Goal: Task Accomplishment & Management: Manage account settings

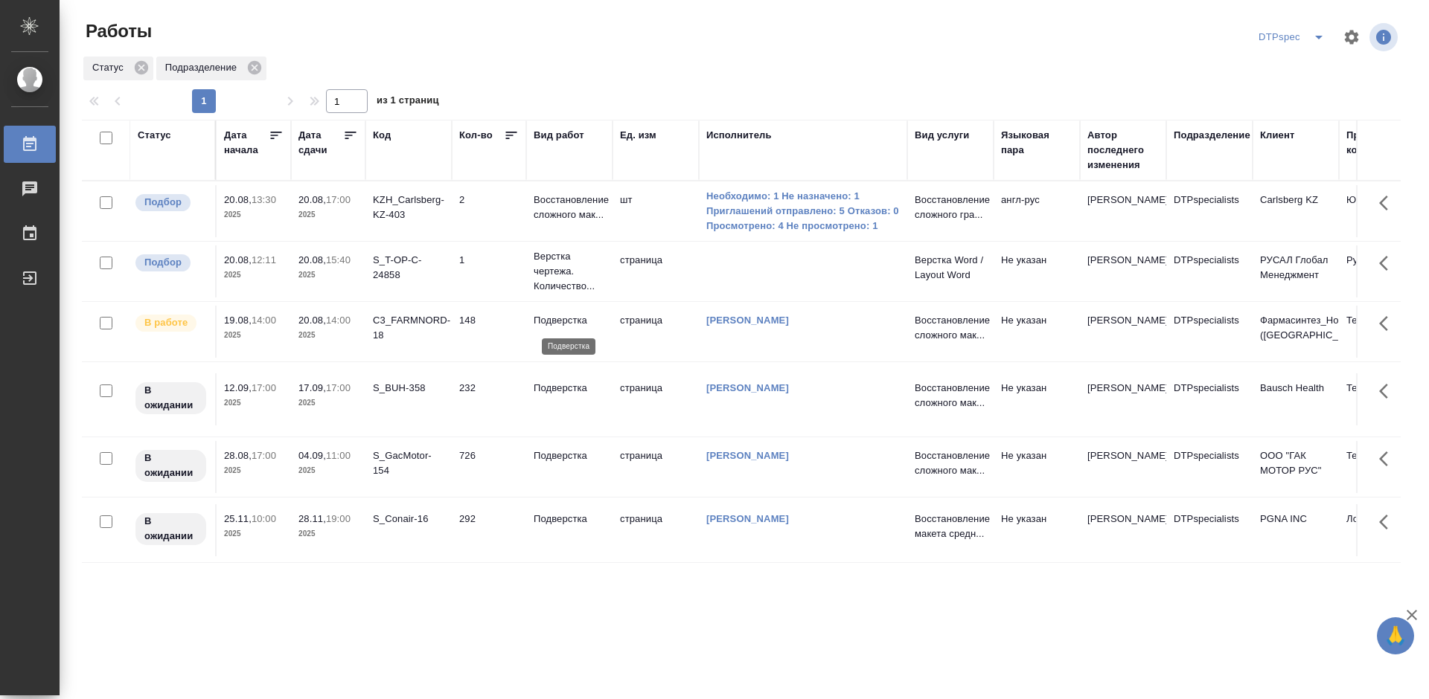
click at [565, 321] on p "Подверстка" at bounding box center [568, 320] width 71 height 15
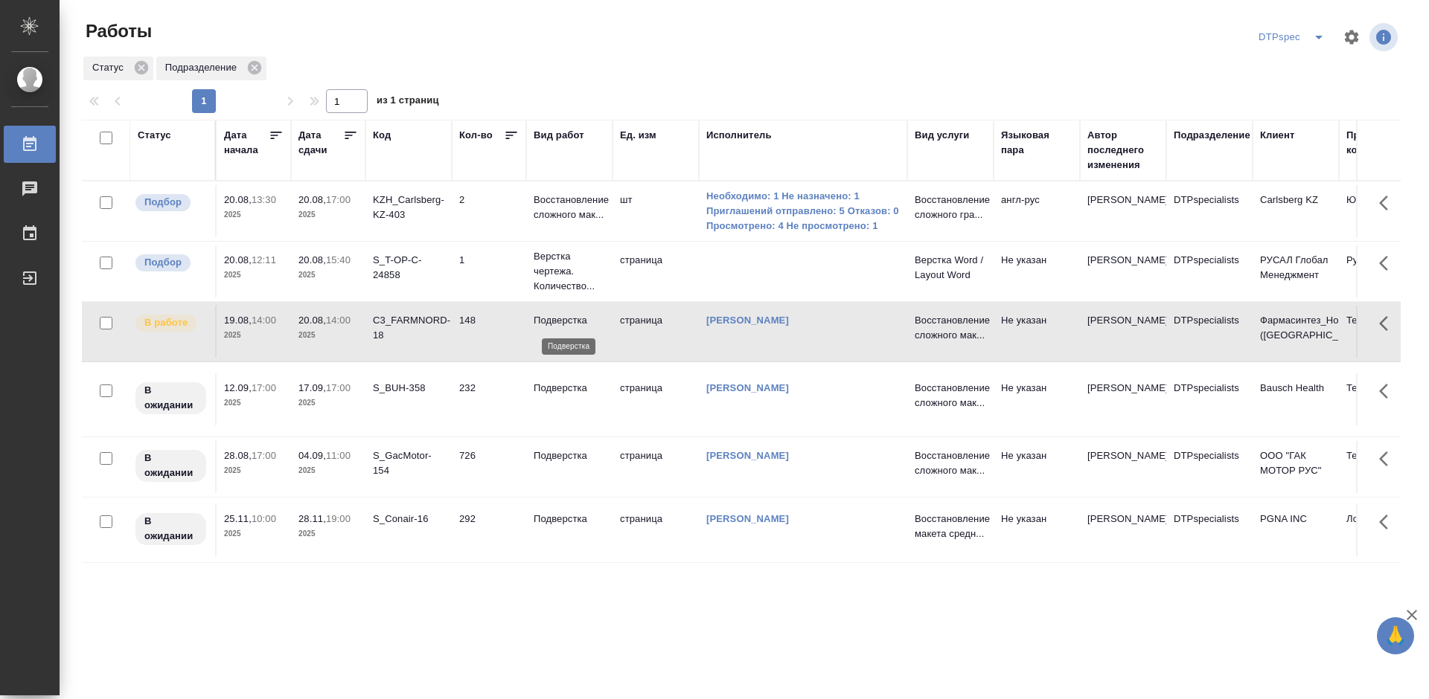
click at [565, 321] on p "Подверстка" at bounding box center [568, 320] width 71 height 15
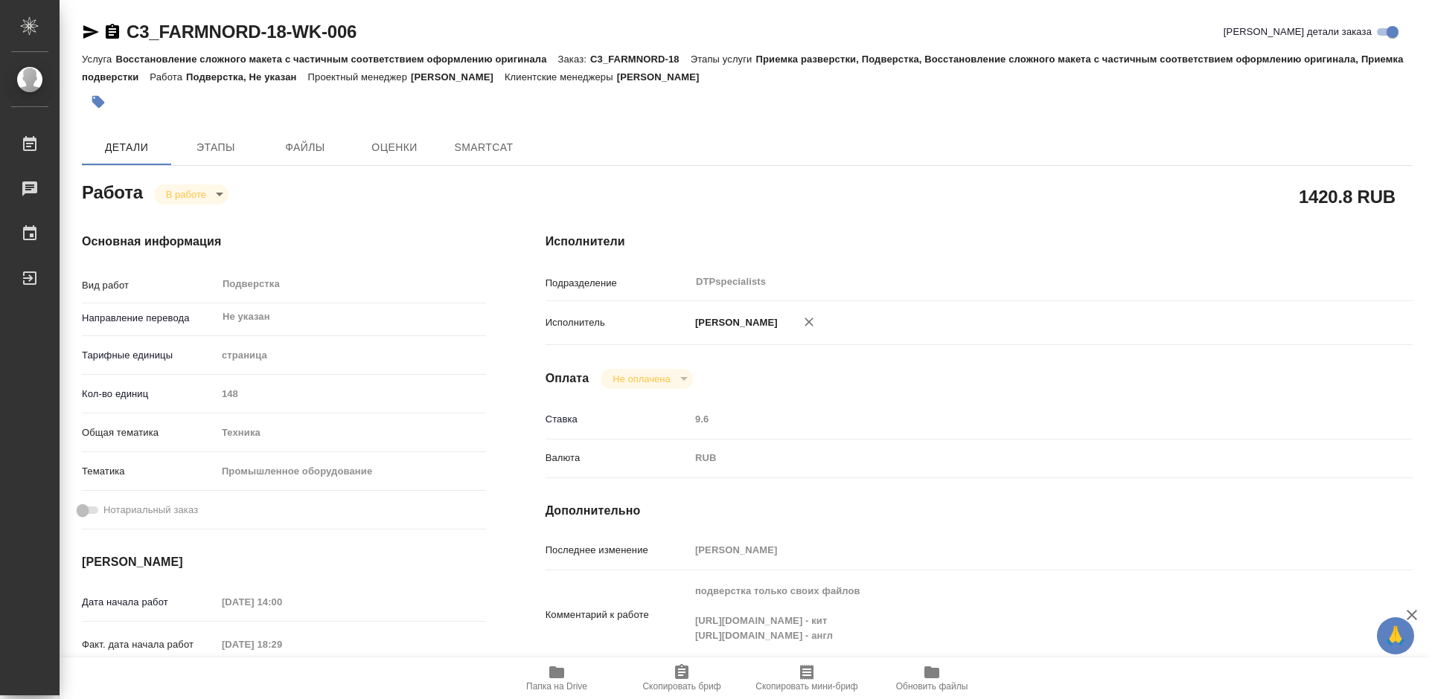
type textarea "x"
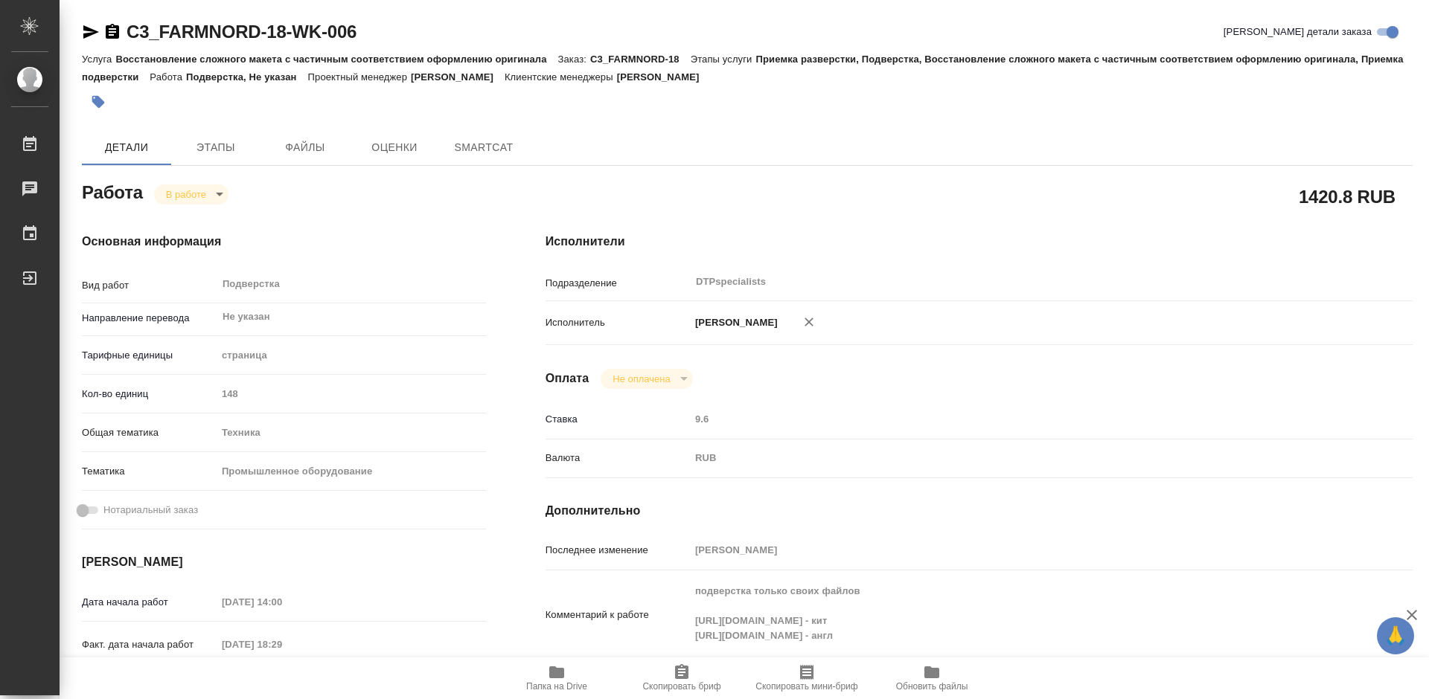
type textarea "x"
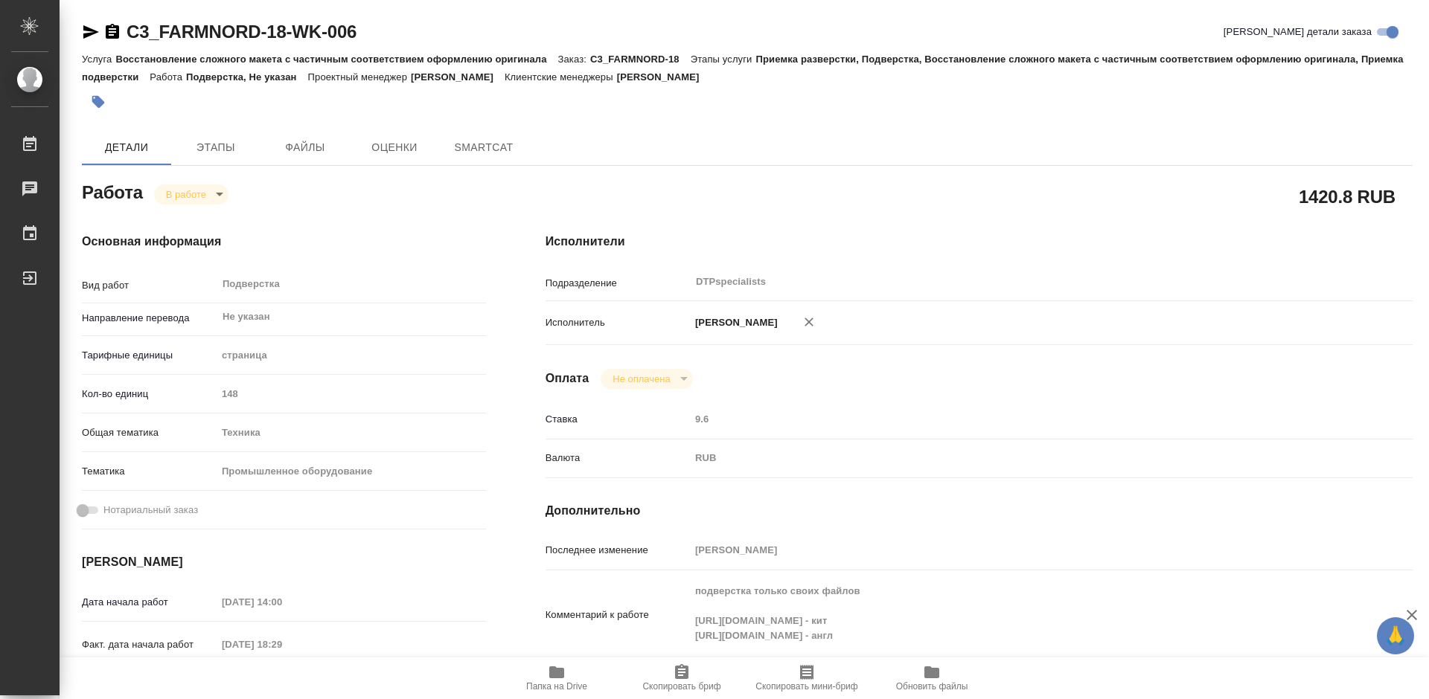
type textarea "x"
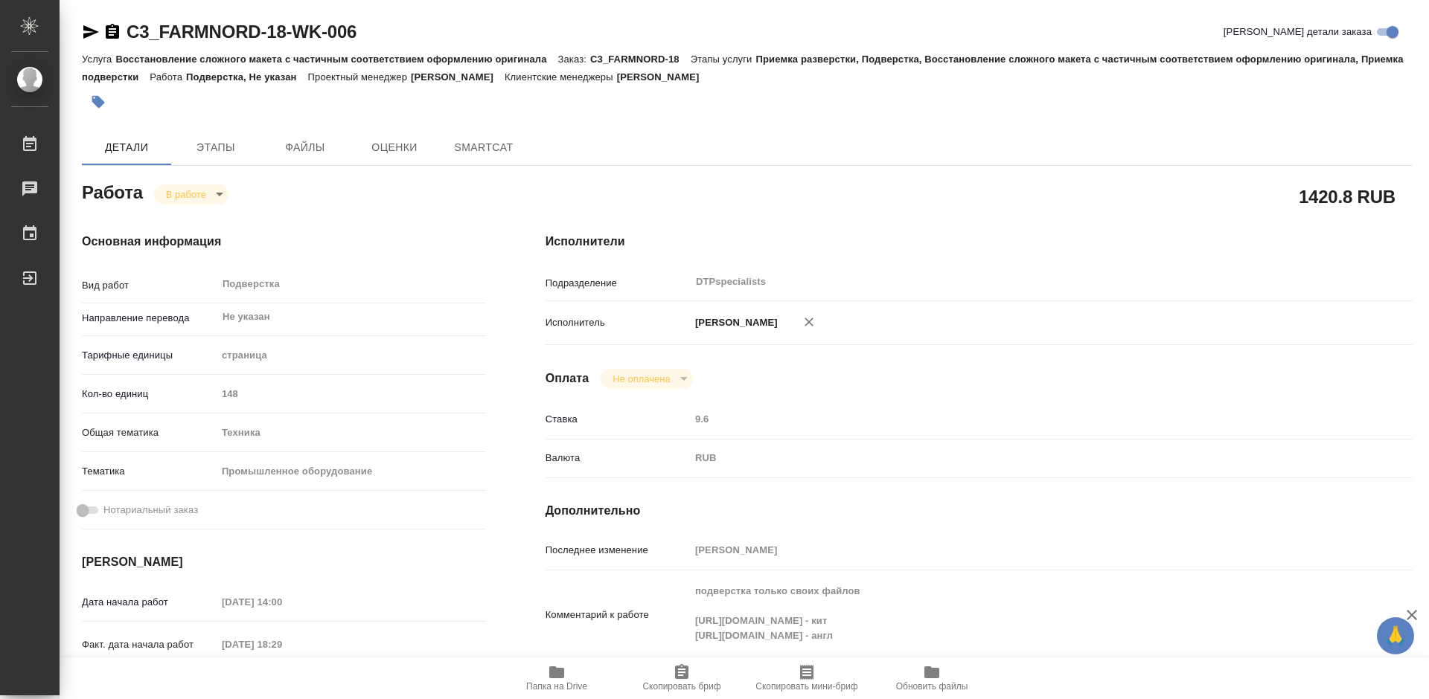
type textarea "x"
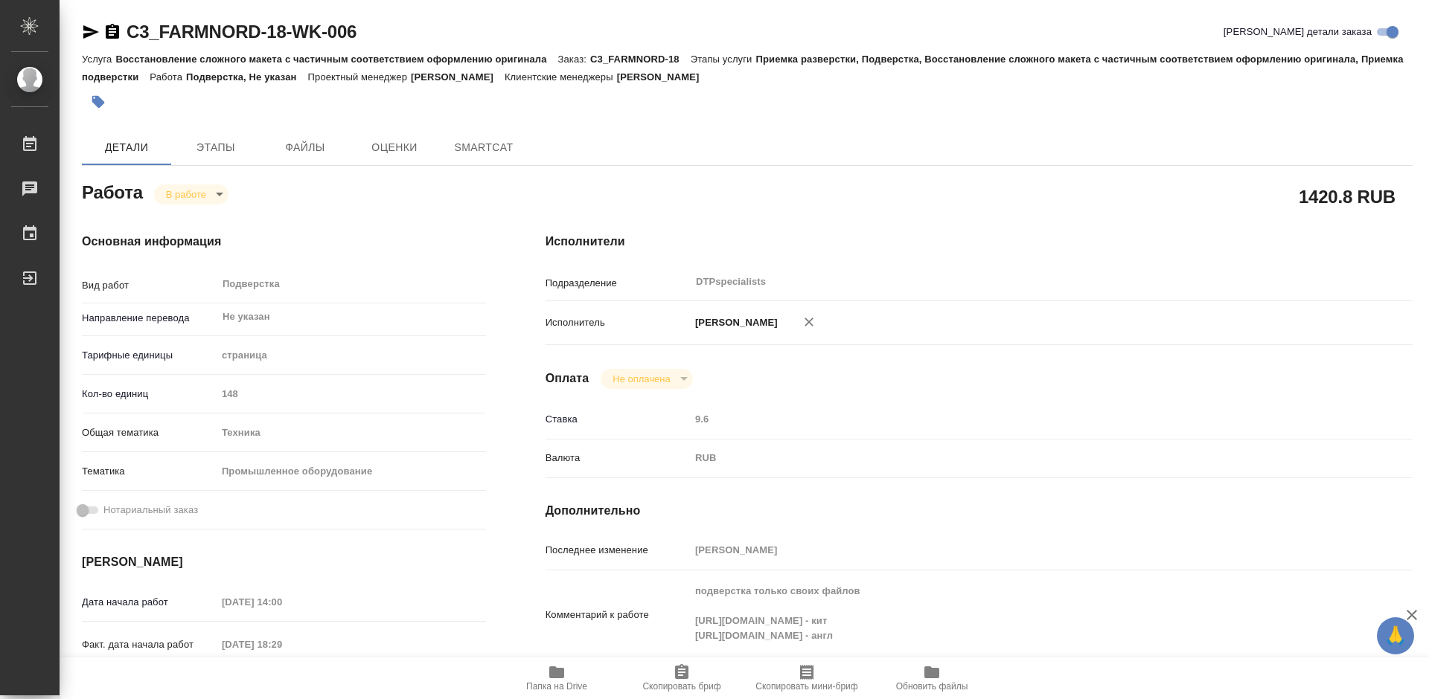
type textarea "x"
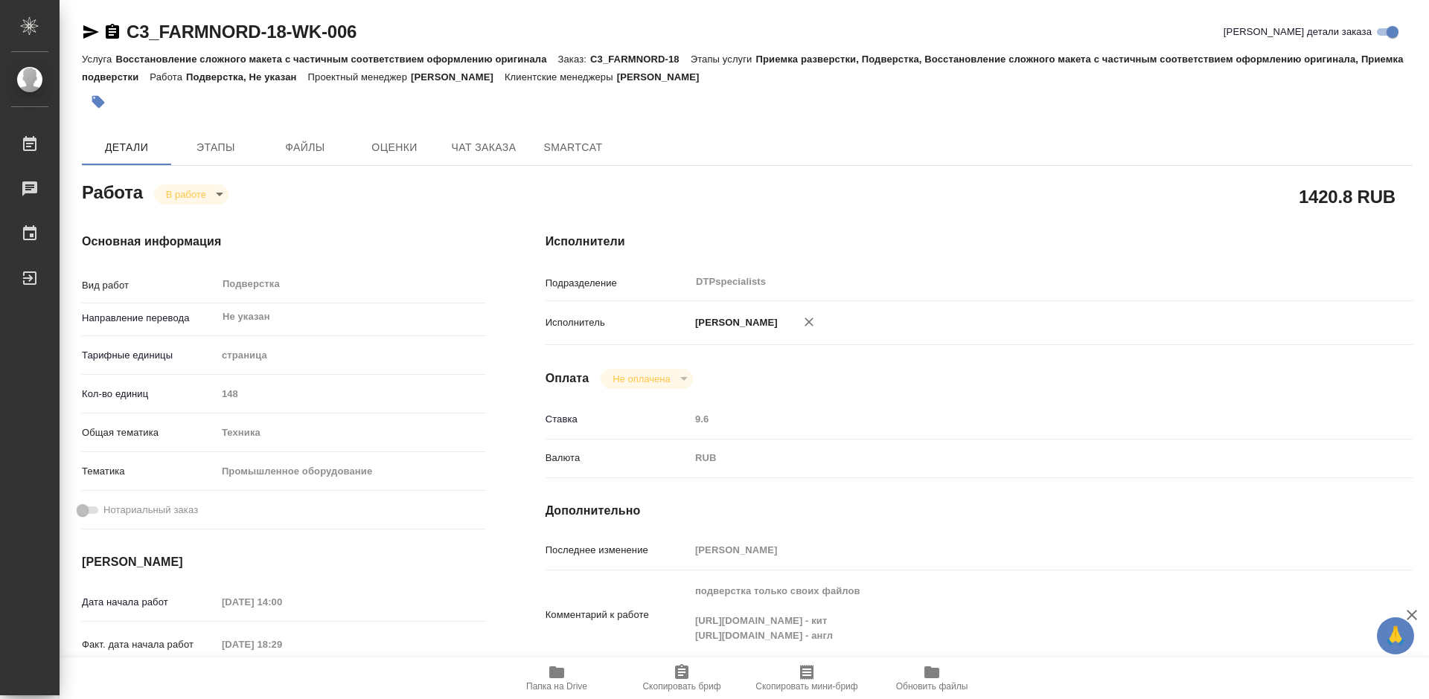
click at [562, 676] on icon "button" at bounding box center [556, 673] width 15 height 12
type textarea "x"
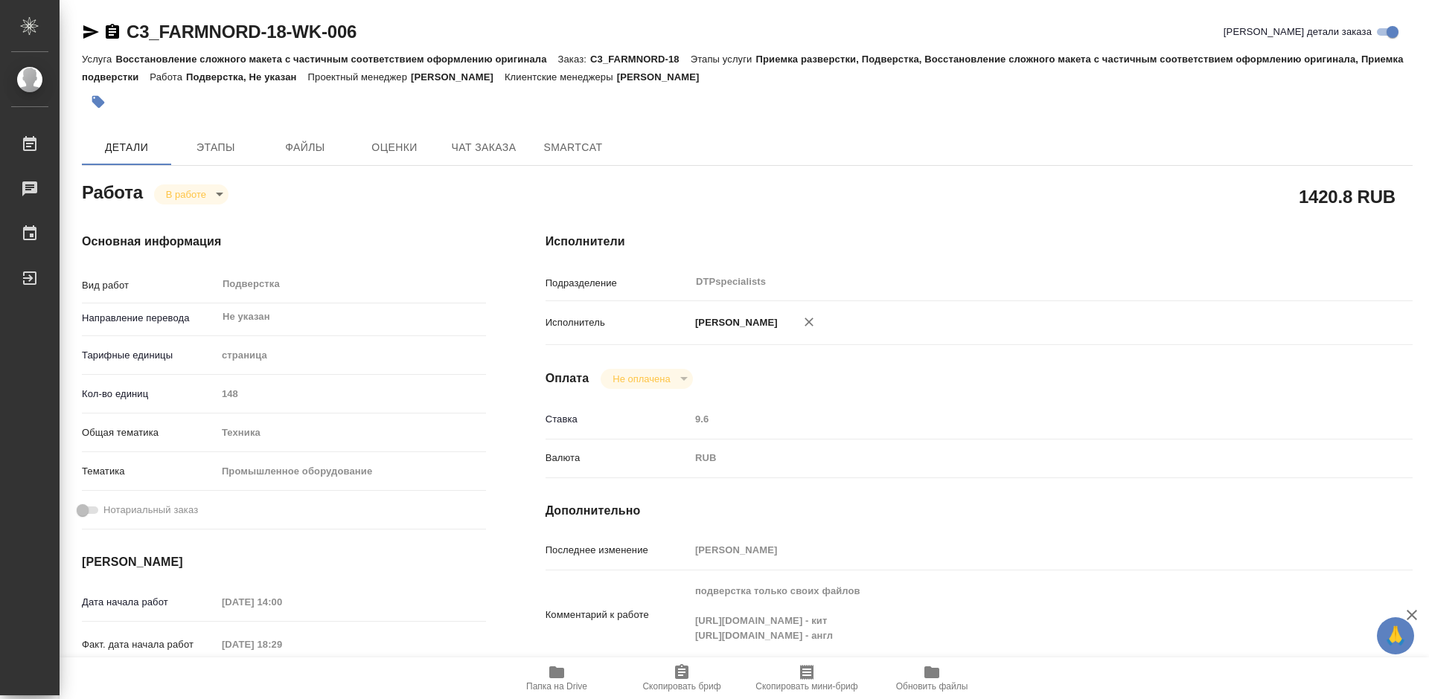
type textarea "x"
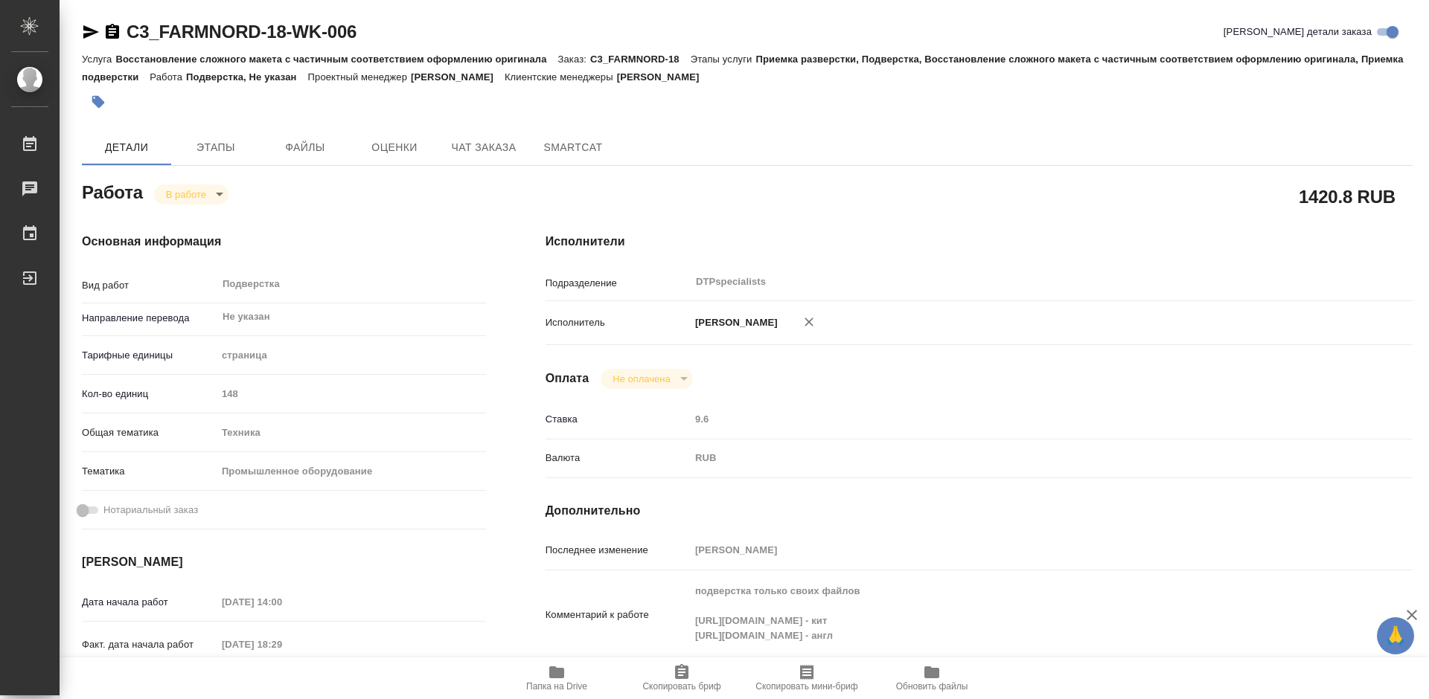
type textarea "x"
click at [196, 194] on body "🙏 .cls-1 fill:#fff; AWATERA Работы 0 Чаты График Выйти C3_FARMNORD-18-WK-006 Кр…" at bounding box center [714, 349] width 1429 height 699
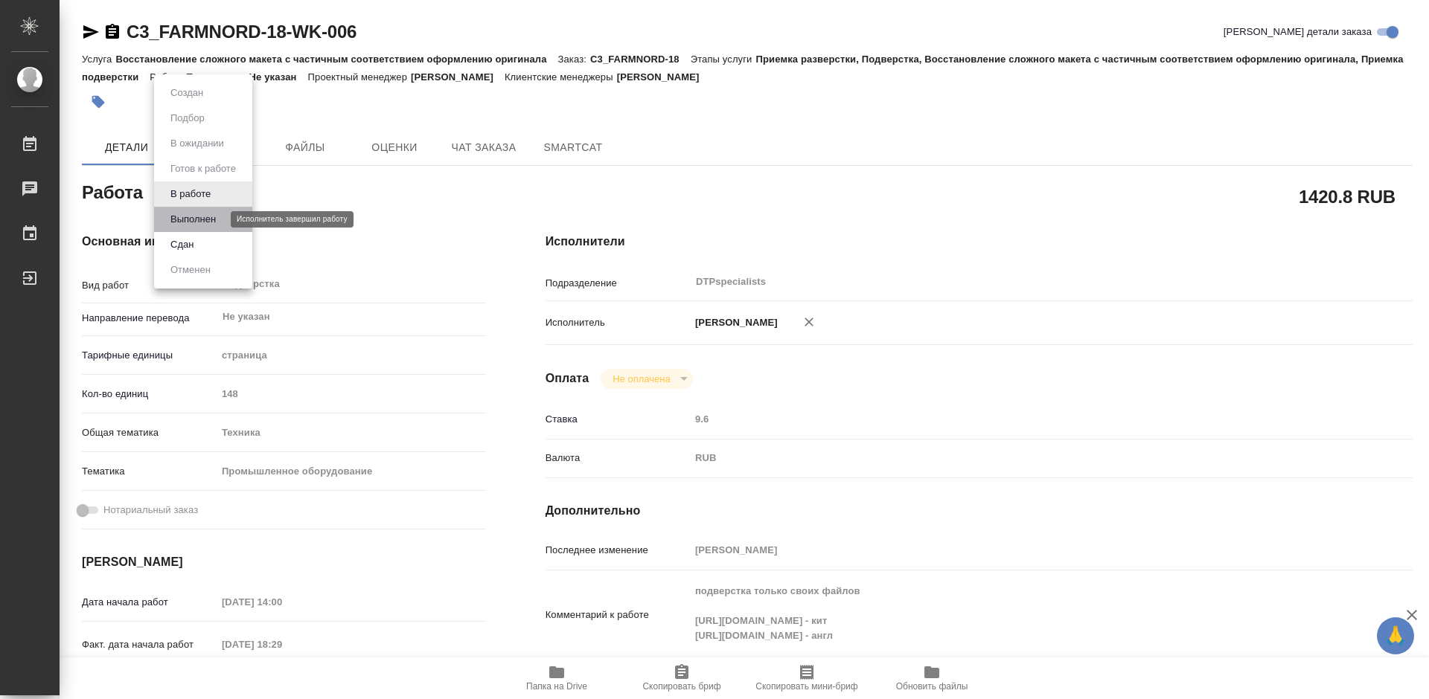
click at [194, 218] on button "Выполнен" at bounding box center [193, 219] width 54 height 16
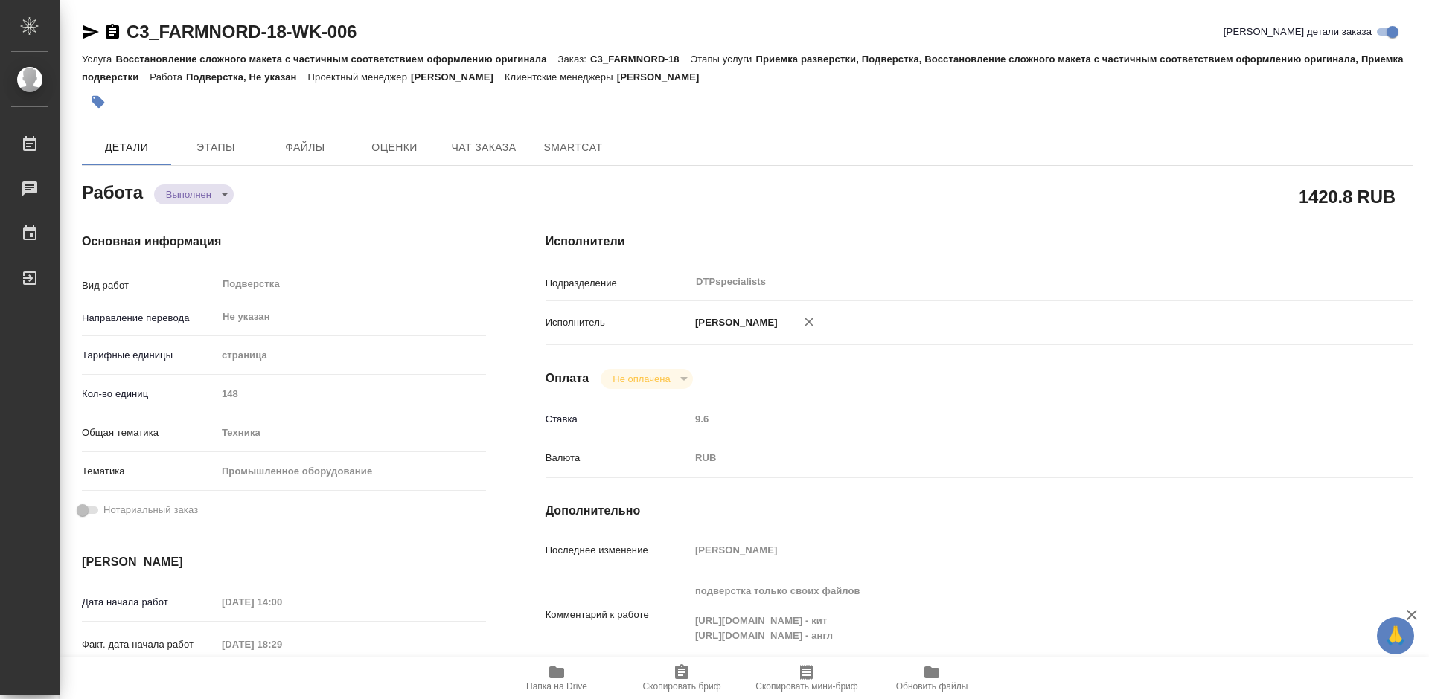
type textarea "x"
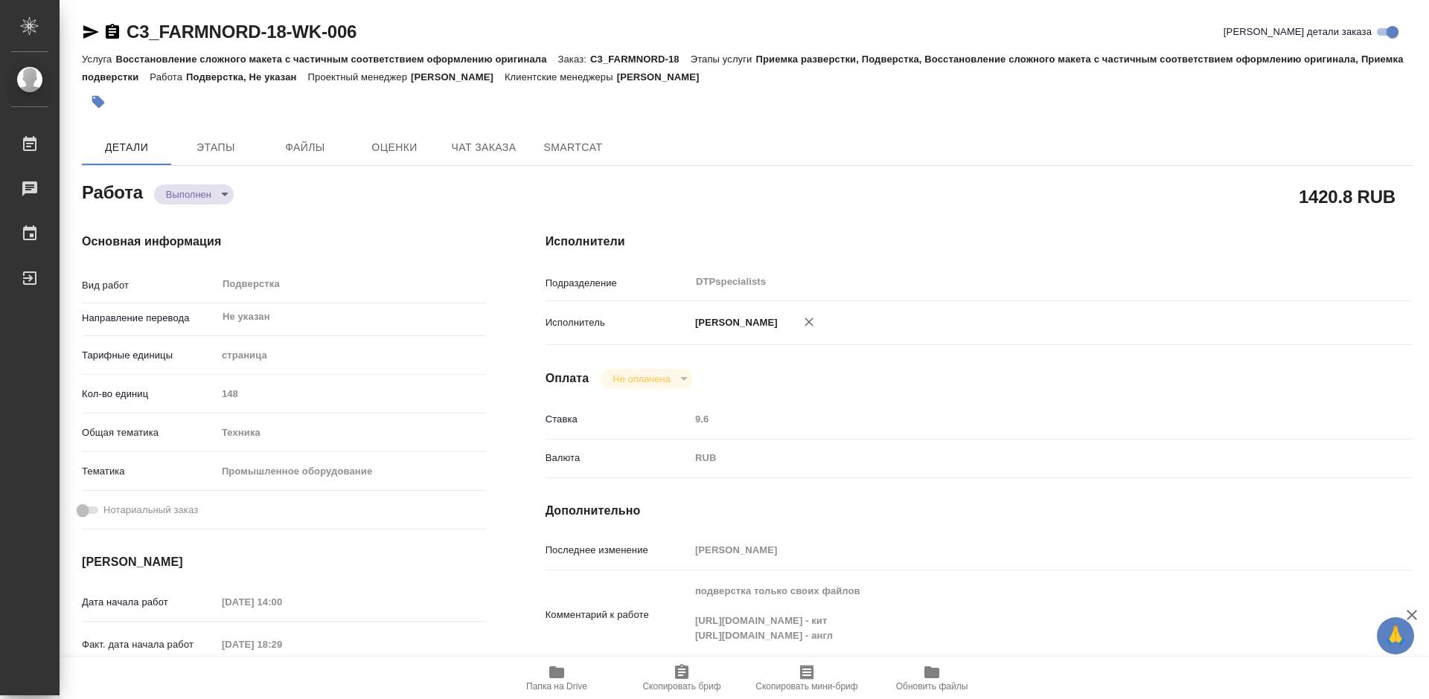
type textarea "x"
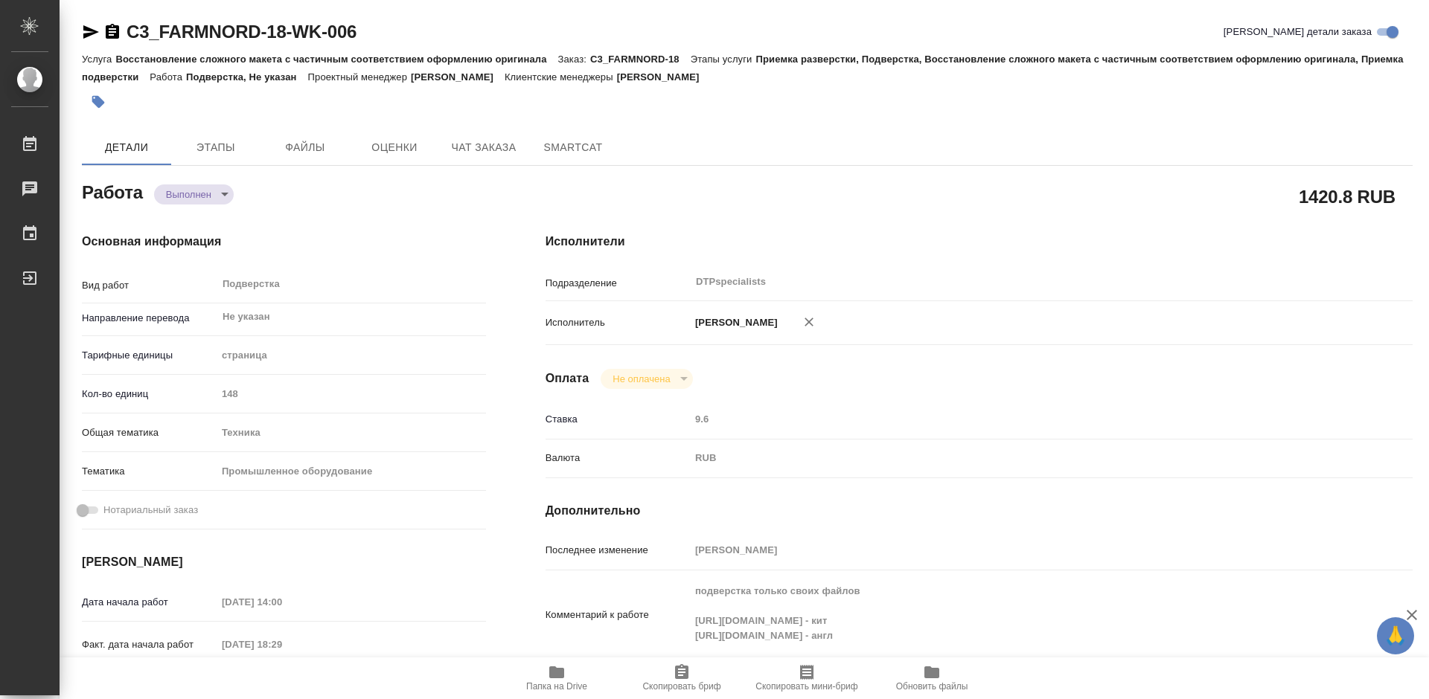
type textarea "x"
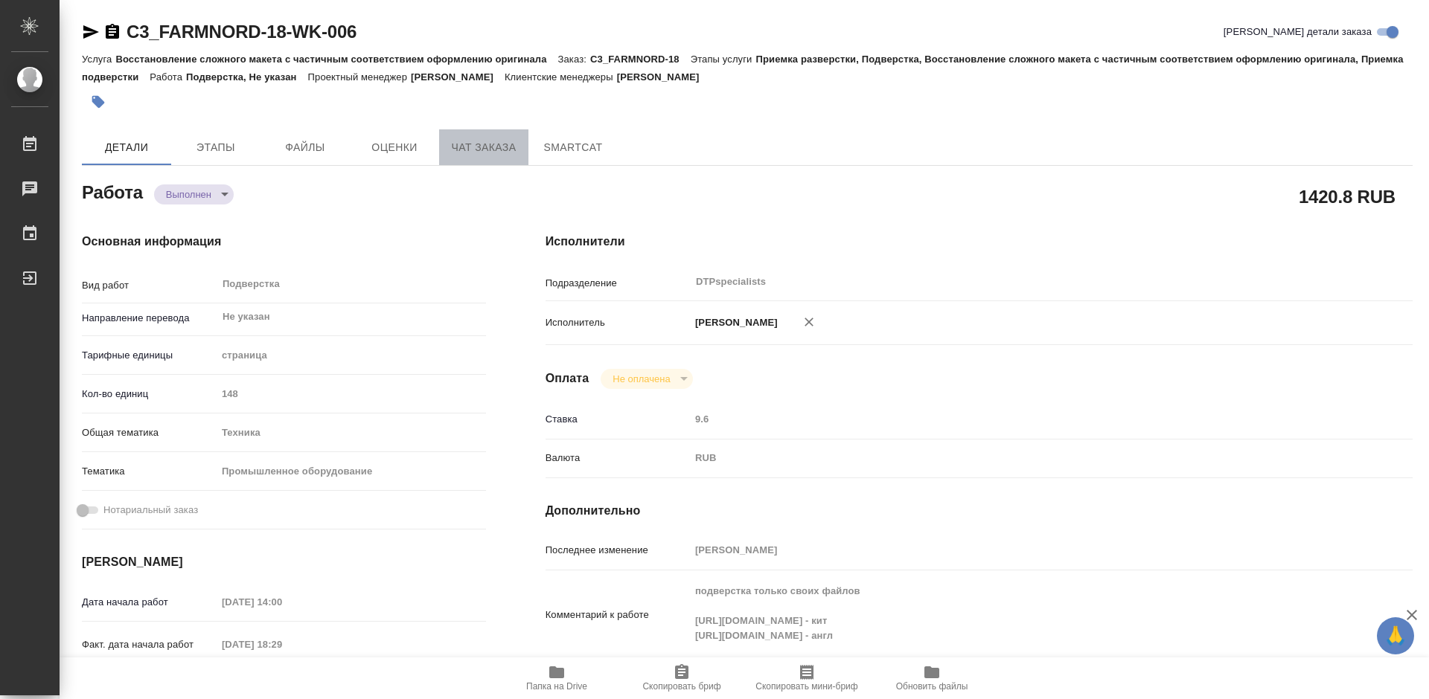
click at [497, 145] on span "Чат заказа" at bounding box center [483, 147] width 71 height 19
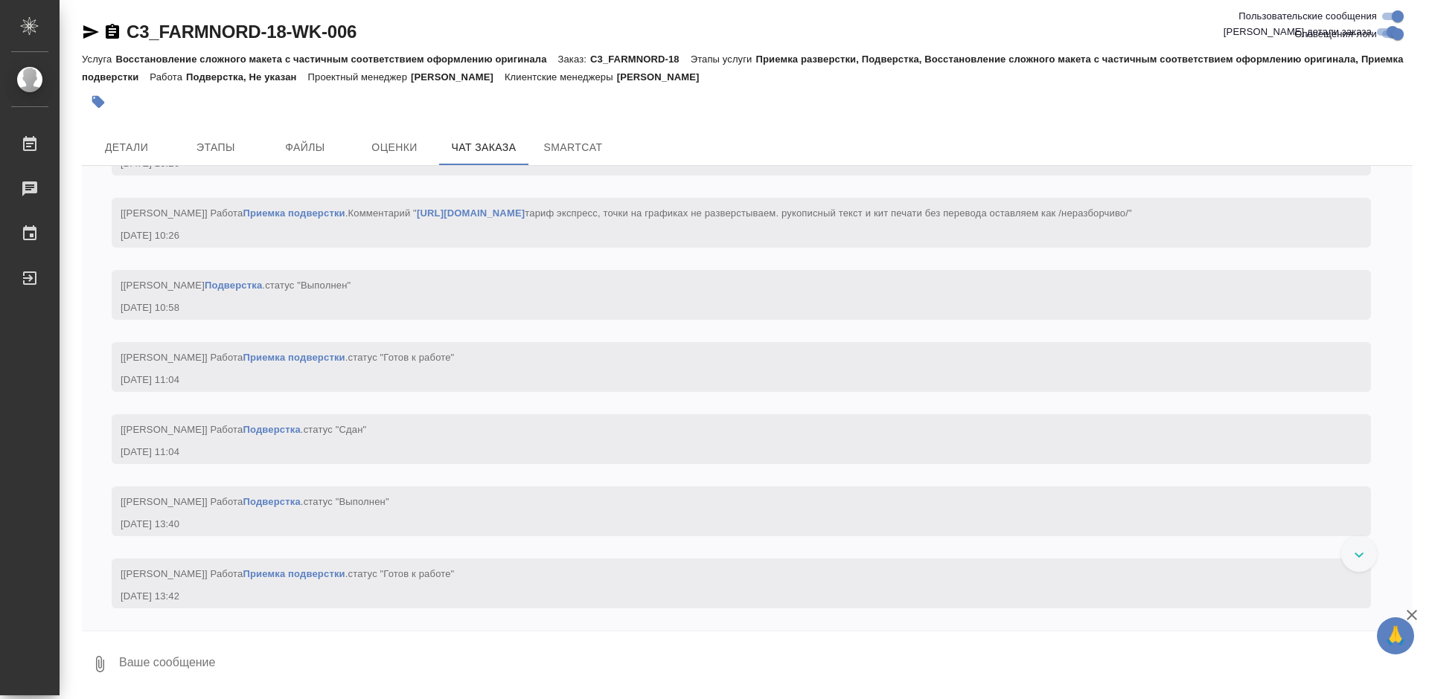
scroll to position [20702, 0]
